Goal: Ask a question

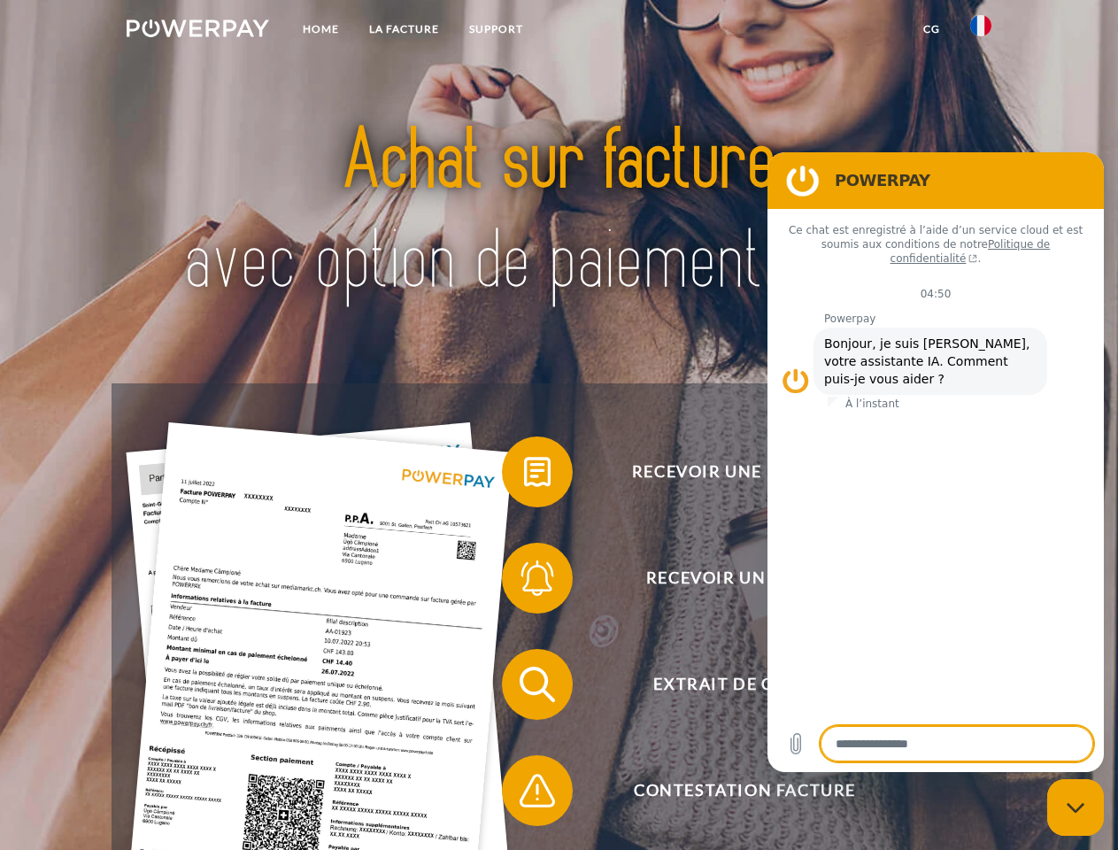
click at [197, 31] on img at bounding box center [198, 28] width 143 height 18
click at [981, 31] on img at bounding box center [980, 25] width 21 height 21
click at [931, 29] on link "CG" at bounding box center [931, 29] width 47 height 32
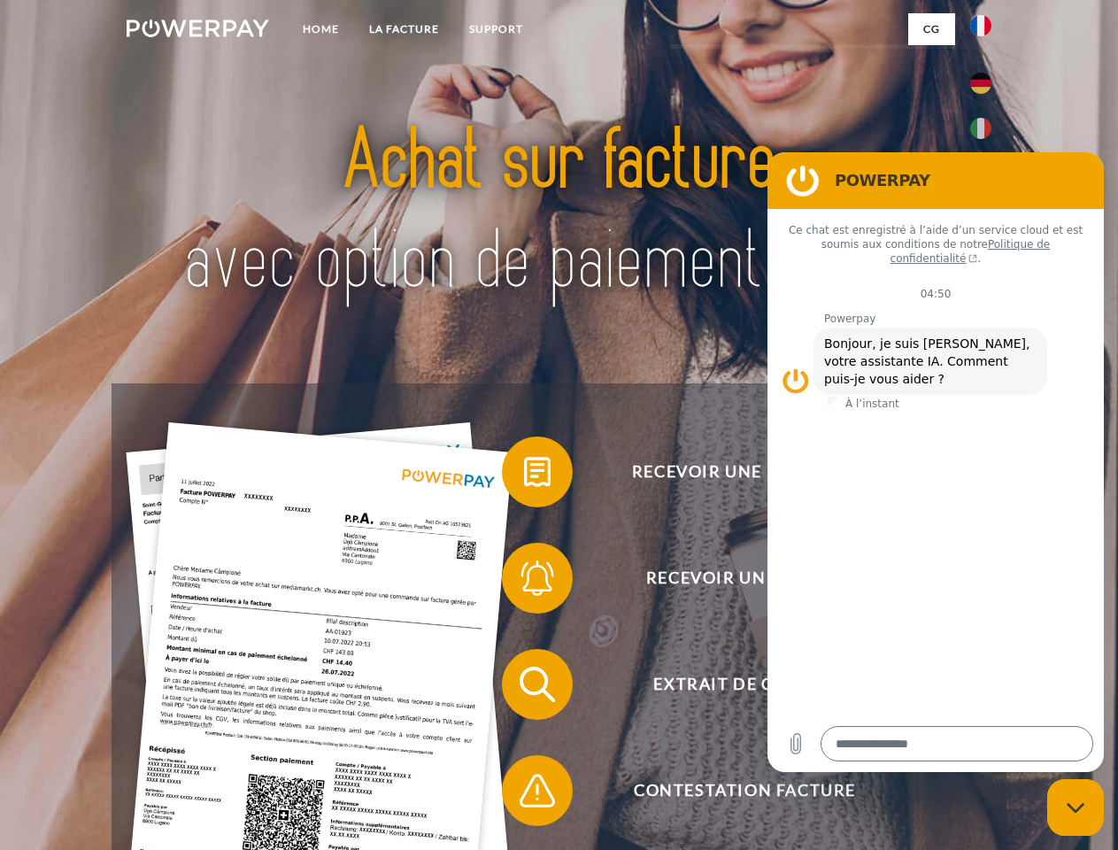
click at [524, 475] on span at bounding box center [510, 472] width 89 height 89
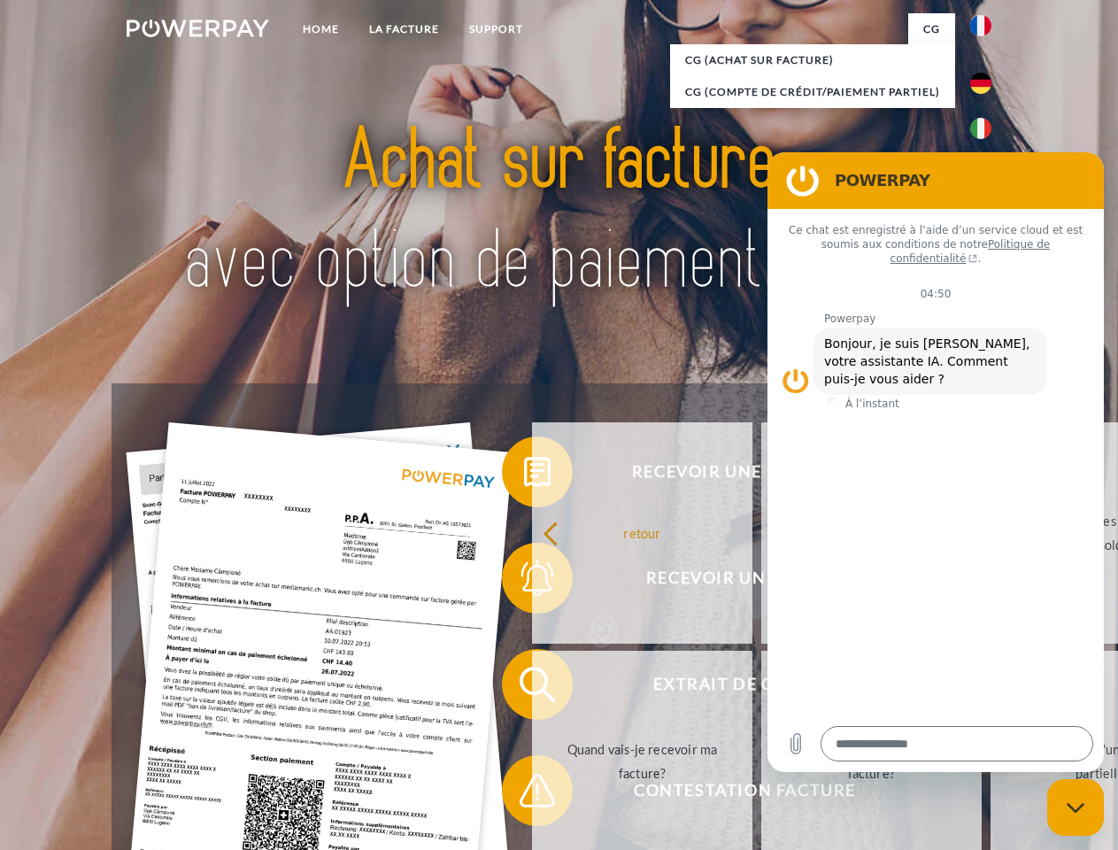
click at [532, 582] on link "retour" at bounding box center [642, 532] width 220 height 221
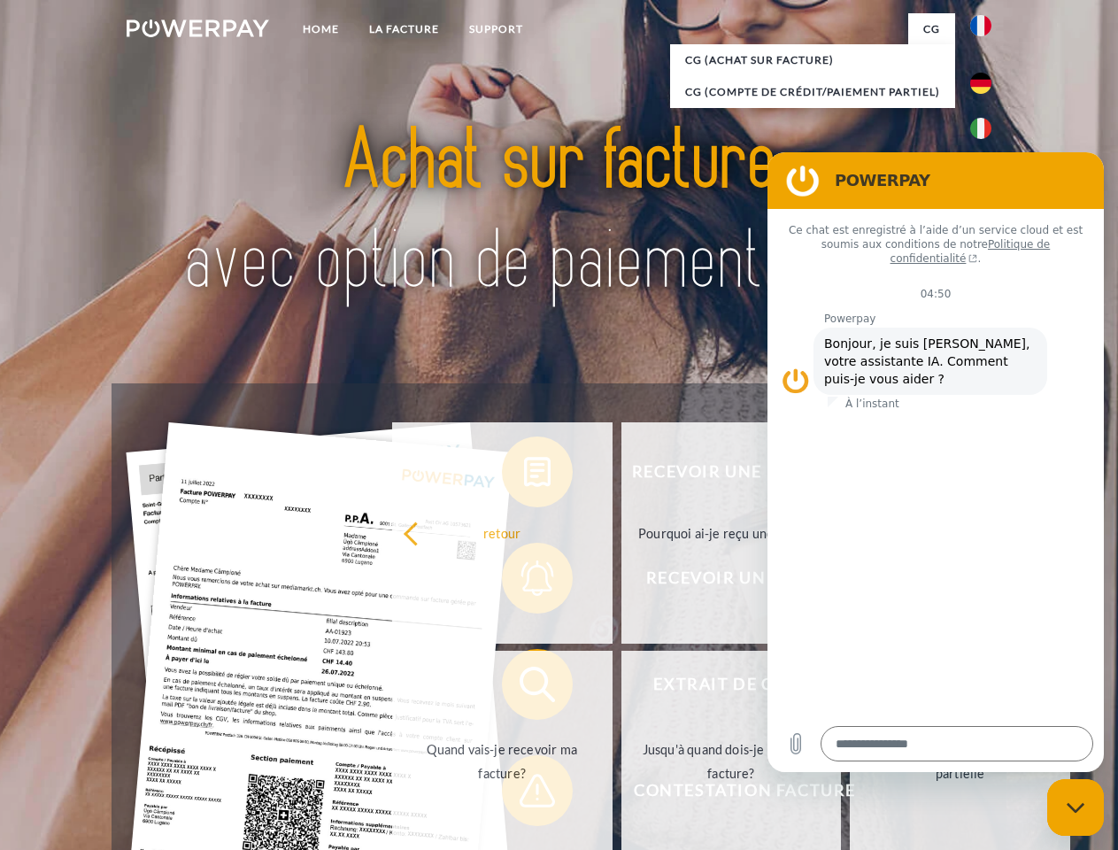
click at [524, 688] on div "retour Pourquoi ai-je reçu une facture? Avez-vous reçu mes paiements, ai-je enc…" at bounding box center [731, 647] width 715 height 457
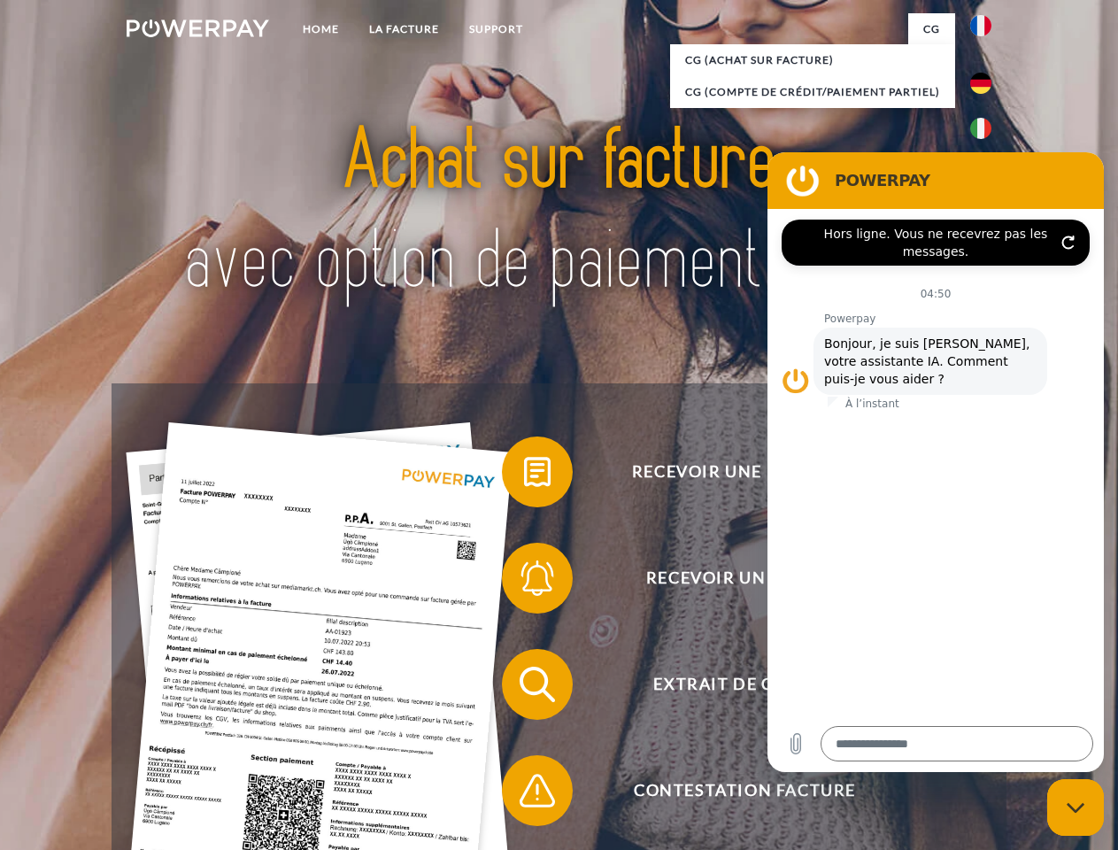
click at [524, 794] on span at bounding box center [510, 790] width 89 height 89
click at [1075, 807] on icon "Fermer la fenêtre de messagerie" at bounding box center [1076, 808] width 19 height 12
type textarea "*"
